Goal: Task Accomplishment & Management: Use online tool/utility

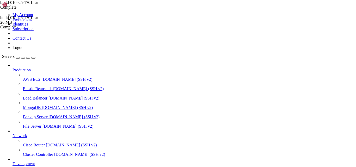
scroll to position [44, 0]
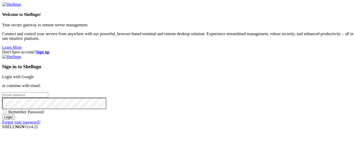
click at [34, 75] on link "Login with Google" at bounding box center [18, 77] width 32 height 4
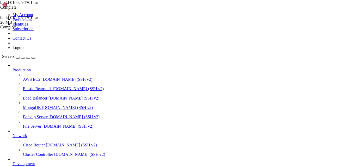
scroll to position [44, 0]
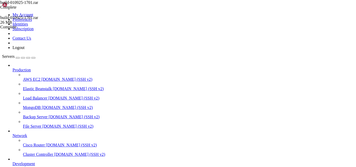
click at [350, 74] on div "build-010925-1701.rar Complete build-010925-1701.rar 26 MB Complete" at bounding box center [178, 83] width 356 height 167
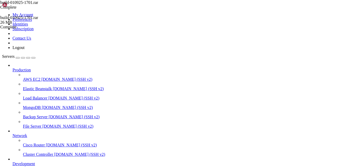
type input "/var/www/digitalinvoicing/src/security"
drag, startPoint x: 119, startPoint y: 68, endPoint x: 106, endPoint y: 65, distance: 13.8
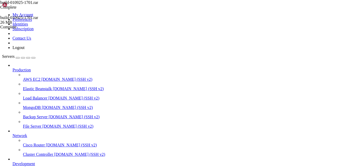
type textarea "const osApi = async (req, res) => {"
